Goal: Task Accomplishment & Management: Use online tool/utility

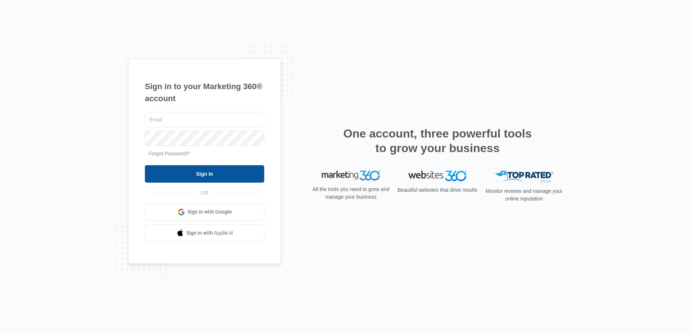
type input "[DOMAIN_NAME][EMAIL_ADDRESS][DOMAIN_NAME]"
click at [216, 171] on input "Sign In" at bounding box center [204, 173] width 119 height 17
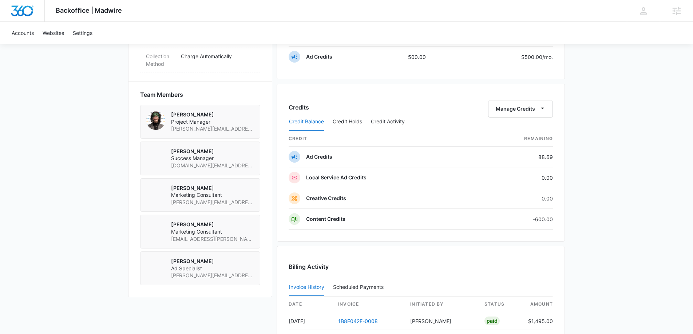
scroll to position [562, 0]
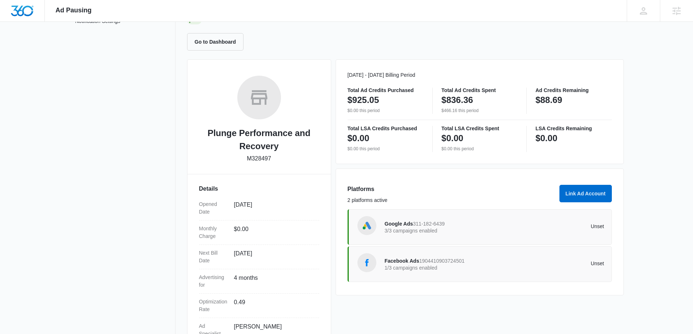
scroll to position [64, 0]
click at [475, 226] on div "Google Ads 311-182-6439 3/3 campaigns enabled" at bounding box center [440, 226] width 110 height 15
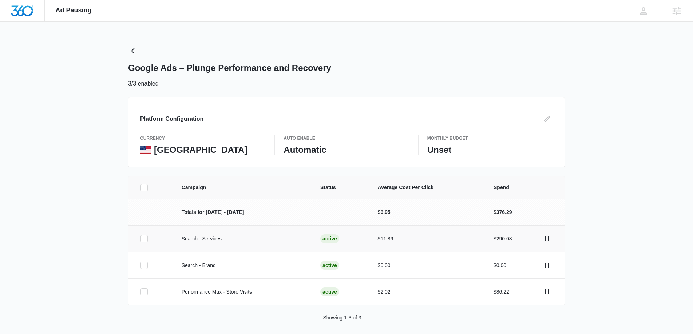
click at [144, 239] on icon at bounding box center [144, 238] width 4 height 3
click at [141, 239] on input "checkbox" at bounding box center [140, 239] width 0 height 0
click at [544, 240] on icon "actions.pause" at bounding box center [547, 238] width 9 height 9
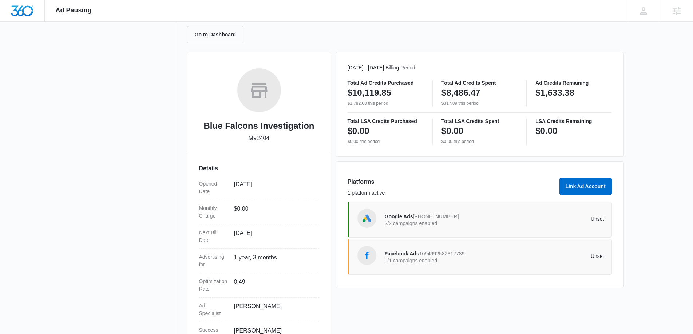
scroll to position [73, 0]
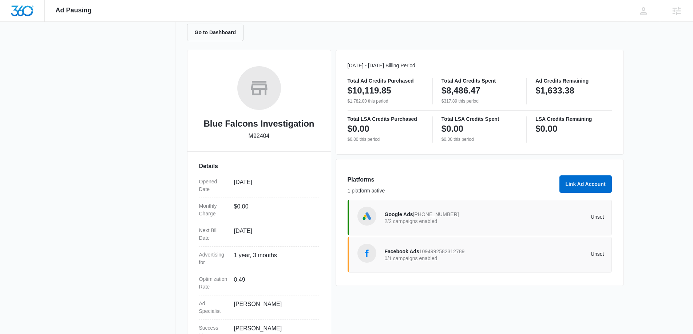
click at [541, 210] on div "Google Ads [PHONE_NUMBER] 2/2 campaigns enabled Unset" at bounding box center [495, 218] width 220 height 20
